Goal: Browse casually

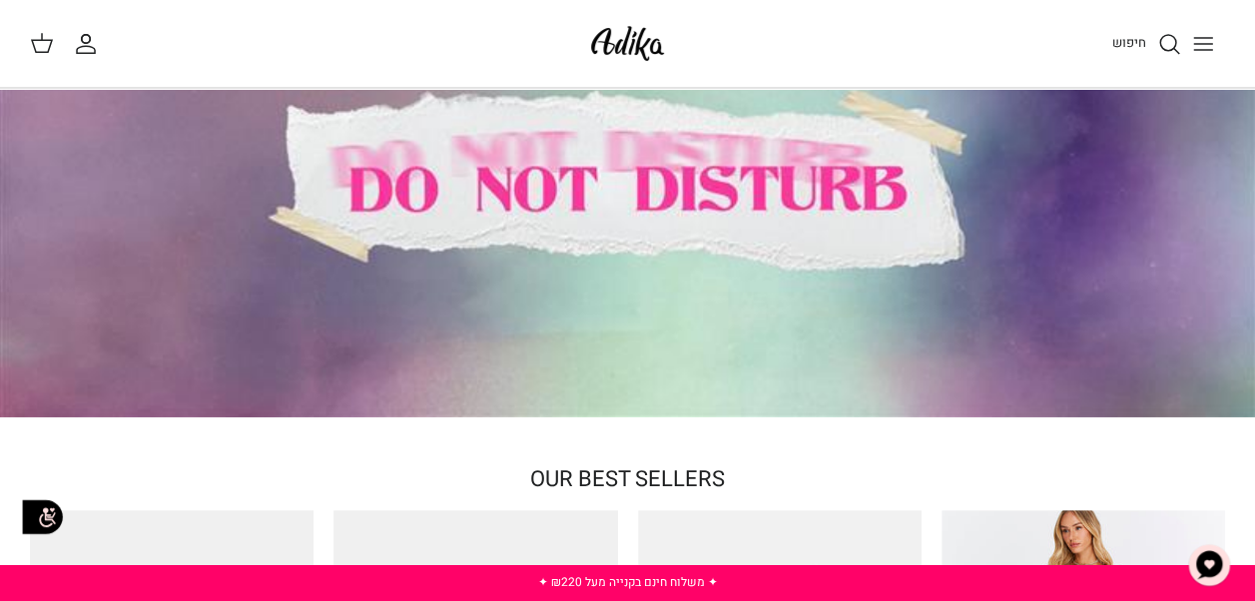
scroll to position [130, 0]
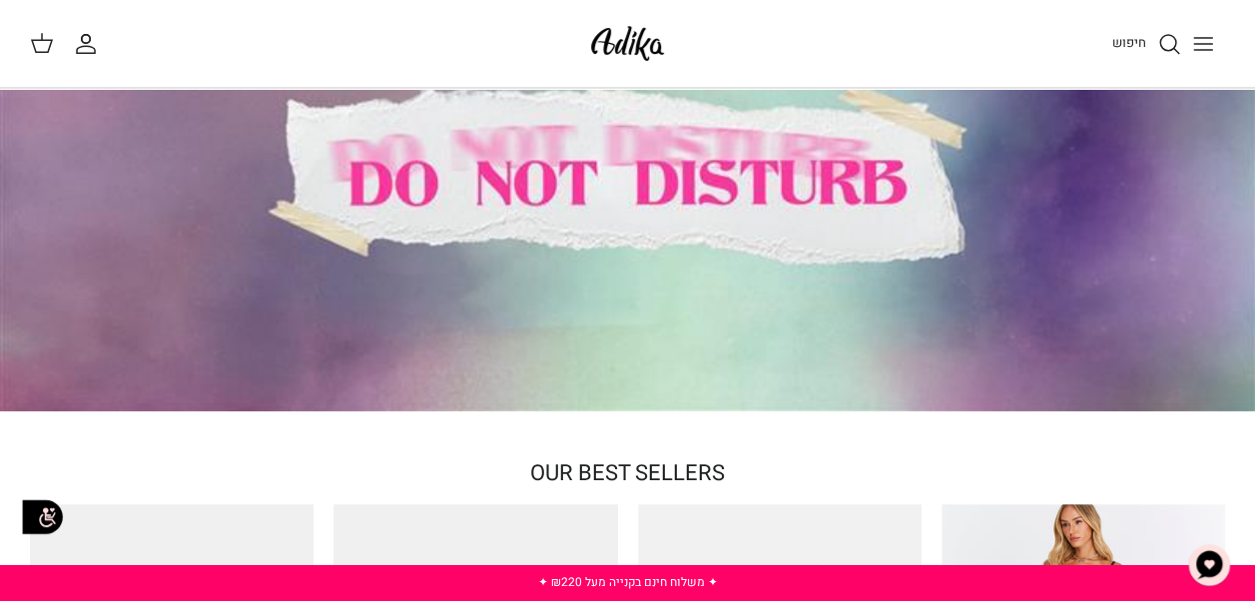
click at [1211, 567] on img "צ'אט" at bounding box center [1210, 565] width 60 height 60
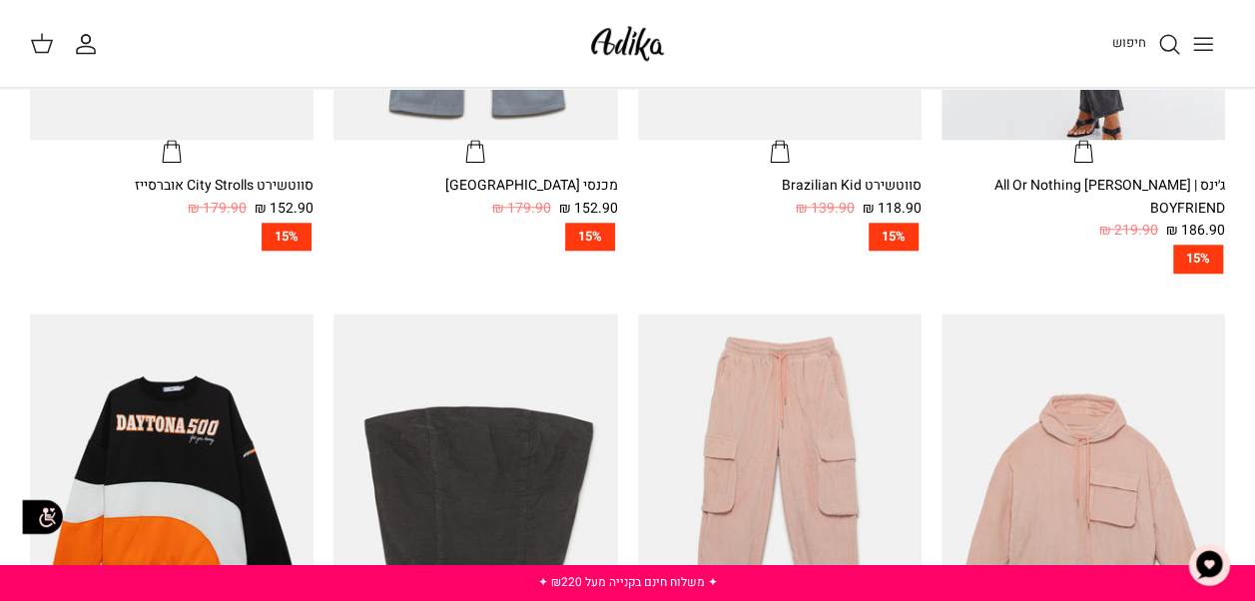
scroll to position [925, 0]
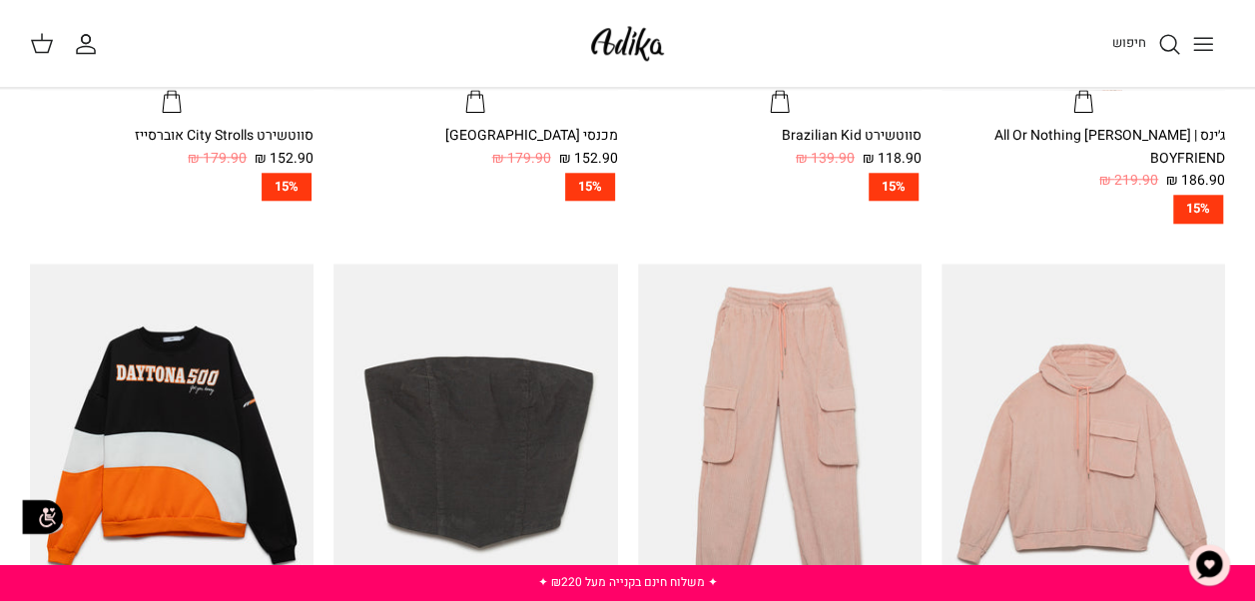
scroll to position [925, 0]
